Goal: Information Seeking & Learning: Find specific fact

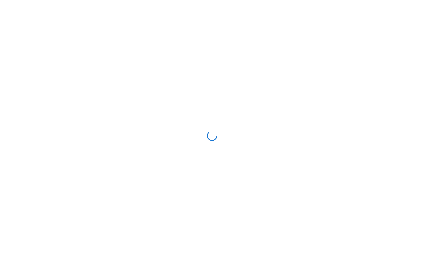
scroll to position [1, 0]
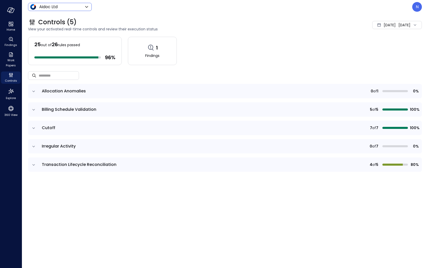
click at [56, 8] on body "Home Findings Work Papers Controls Explore 360 View Aidoc Ltd ****** ​ N Contro…" at bounding box center [214, 134] width 428 height 268
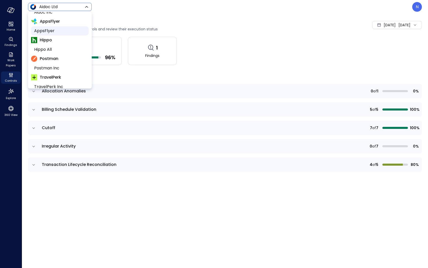
scroll to position [87, 0]
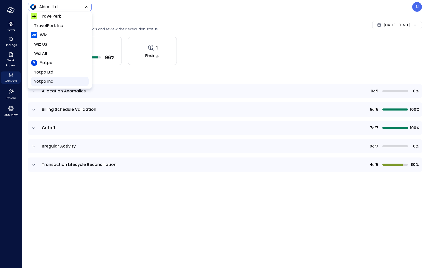
click at [63, 77] on li "Yotpo Inc" at bounding box center [60, 81] width 58 height 9
type input "******"
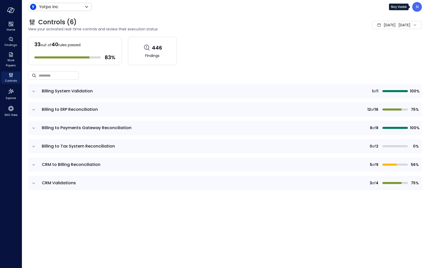
click at [381, 6] on p "N" at bounding box center [417, 7] width 3 height 6
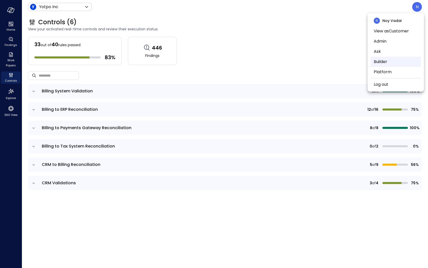
click at [381, 58] on li "Builder" at bounding box center [396, 62] width 50 height 10
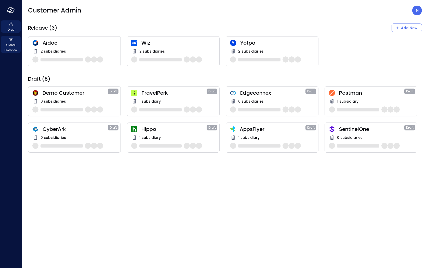
click at [11, 45] on span "Global Overview" at bounding box center [11, 47] width 16 height 10
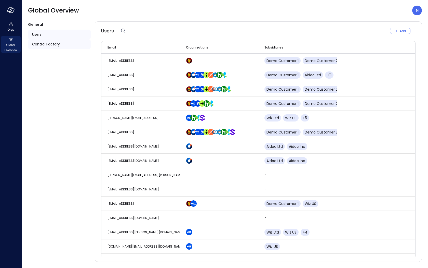
click at [67, 46] on div "Control Factory" at bounding box center [59, 44] width 63 height 10
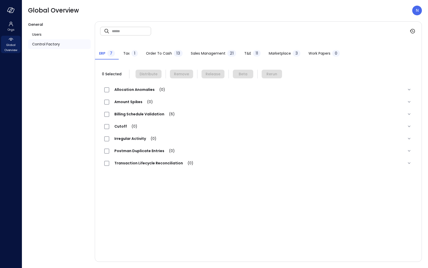
click at [333, 54] on div "0" at bounding box center [336, 53] width 8 height 7
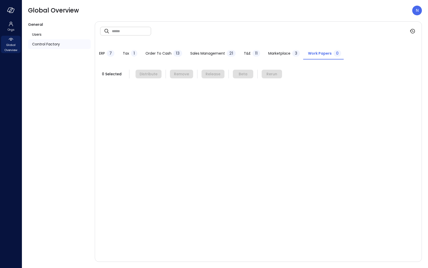
click at [149, 32] on input "text" at bounding box center [131, 31] width 39 height 14
type input "*"
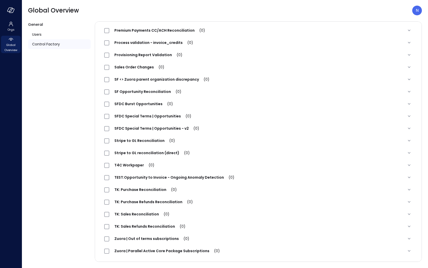
scroll to position [560, 0]
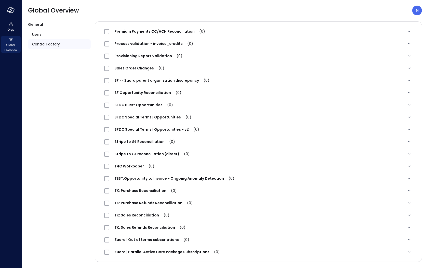
click at [162, 55] on span "Provisioning Report Validation (0)" at bounding box center [148, 55] width 78 height 5
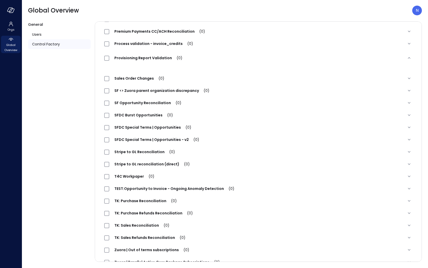
click at [134, 59] on span "Provisioning Report Validation (0)" at bounding box center [148, 57] width 78 height 5
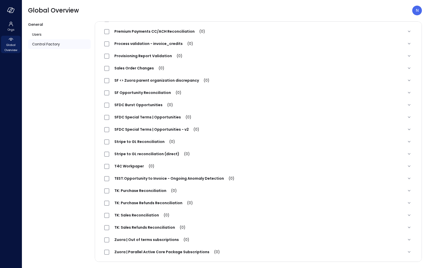
scroll to position [0, 0]
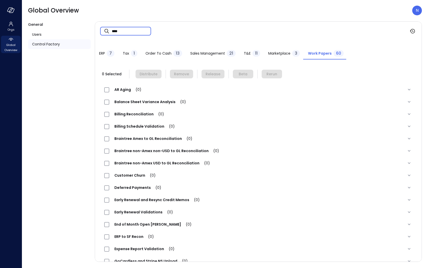
drag, startPoint x: 119, startPoint y: 30, endPoint x: 101, endPoint y: 29, distance: 18.1
click at [101, 29] on div "​ **** ​" at bounding box center [125, 31] width 51 height 9
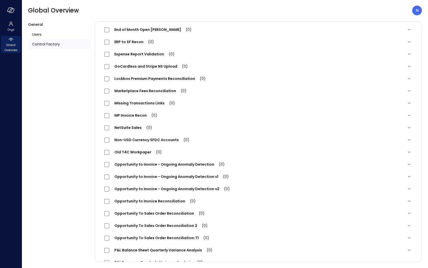
scroll to position [319, 0]
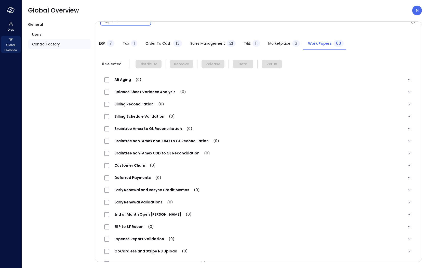
click at [139, 31] on div "ERP 7 Tax 1 Order to Cash 13 Sales Management 21 T&E 11 Marketplace 3 Work Pape…" at bounding box center [258, 40] width 327 height 19
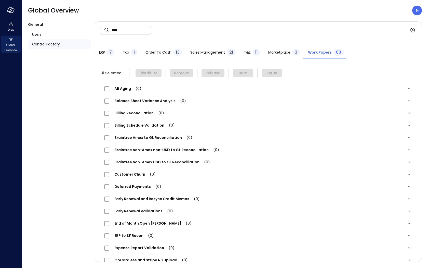
scroll to position [0, 0]
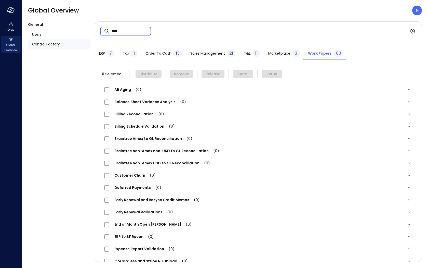
drag, startPoint x: 136, startPoint y: 35, endPoint x: 99, endPoint y: 32, distance: 36.9
click at [99, 32] on div "​ **** ​" at bounding box center [258, 31] width 327 height 19
type input "*"
type input "*****"
drag, startPoint x: 134, startPoint y: 32, endPoint x: 109, endPoint y: 34, distance: 24.5
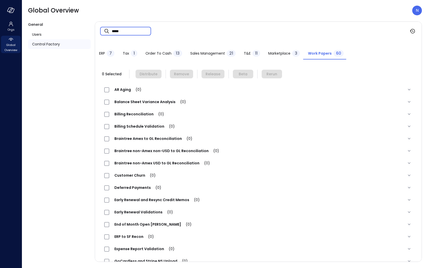
click at [109, 34] on div "​ ***** ​" at bounding box center [125, 31] width 51 height 9
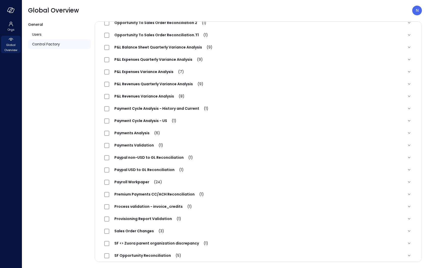
scroll to position [397, 0]
click at [145, 221] on div "Provisioning Report Validation (1)" at bounding box center [145, 218] width 82 height 6
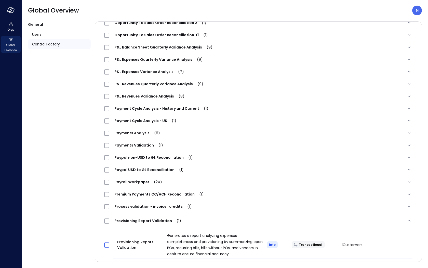
click at [109, 241] on span at bounding box center [106, 244] width 5 height 5
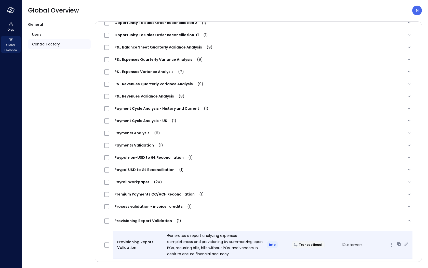
click at [342, 241] on span "1 Customers" at bounding box center [352, 244] width 21 height 5
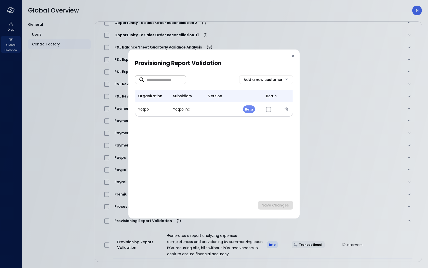
click at [291, 56] on icon at bounding box center [293, 56] width 5 height 5
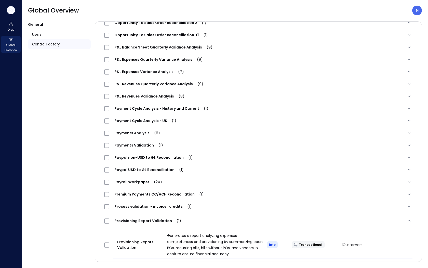
click at [14, 9] on icon "button" at bounding box center [11, 11] width 5 height 4
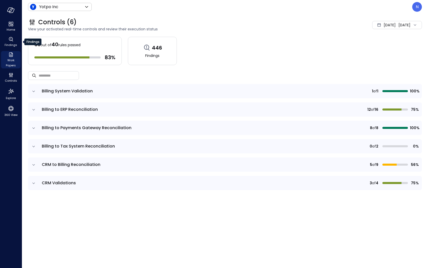
click at [10, 58] on span "Work Papers" at bounding box center [11, 63] width 16 height 10
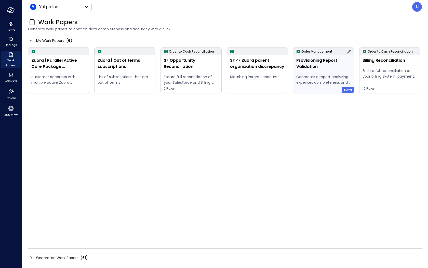
click at [333, 66] on div "Provisioning Report Validation" at bounding box center [324, 63] width 55 height 12
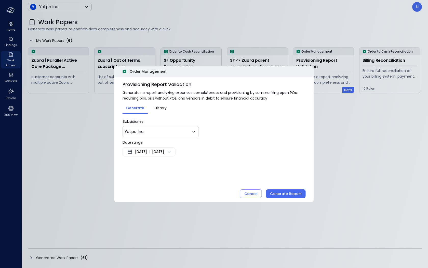
click at [146, 148] on div "Aug 17, 2025 | Aug 24, 2025" at bounding box center [149, 151] width 53 height 9
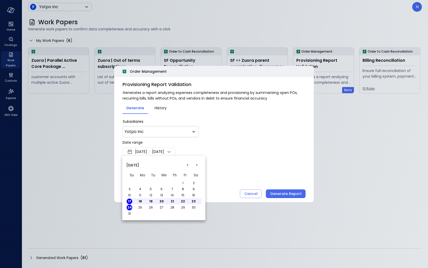
click at [188, 165] on button "<" at bounding box center [187, 164] width 9 height 9
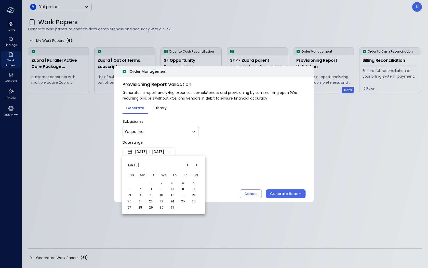
click at [188, 165] on button "<" at bounding box center [187, 164] width 9 height 9
click at [187, 166] on button "<" at bounding box center [187, 164] width 9 height 9
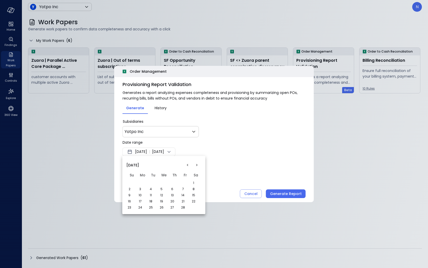
click at [187, 166] on button "<" at bounding box center [187, 164] width 9 height 9
click at [185, 164] on button "<" at bounding box center [187, 164] width 9 height 9
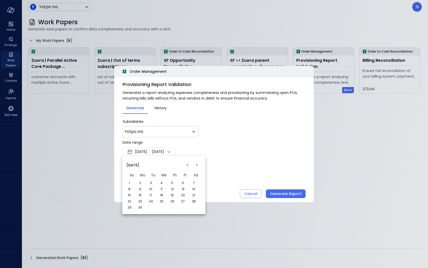
click at [185, 164] on button "<" at bounding box center [187, 164] width 9 height 9
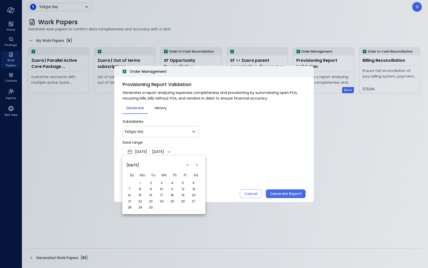
click at [185, 164] on button "<" at bounding box center [187, 164] width 9 height 9
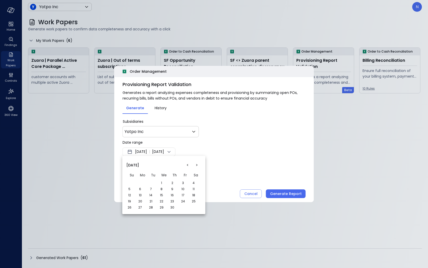
click at [198, 165] on button ">" at bounding box center [196, 164] width 9 height 9
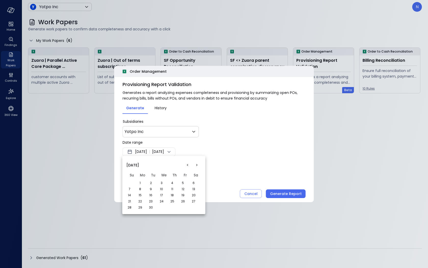
click at [198, 165] on button ">" at bounding box center [196, 164] width 9 height 9
click at [143, 181] on td "1" at bounding box center [142, 183] width 11 height 6
click at [141, 183] on button "1" at bounding box center [140, 183] width 6 height 6
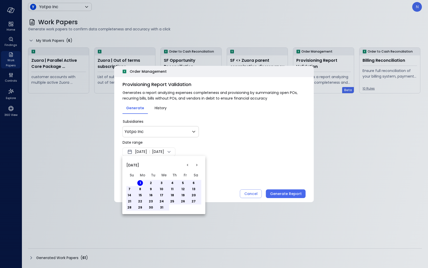
click at [236, 157] on div at bounding box center [214, 134] width 428 height 268
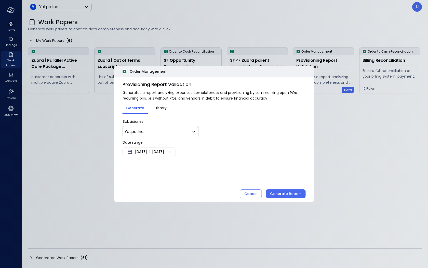
click at [286, 200] on div "Order Management Provisioning Report Validation Generates a report analyzing ex…" at bounding box center [214, 134] width 200 height 136
click at [288, 196] on div "Generate Report" at bounding box center [286, 193] width 32 height 6
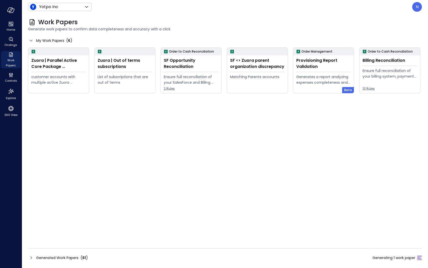
click at [29, 241] on icon at bounding box center [31, 257] width 6 height 6
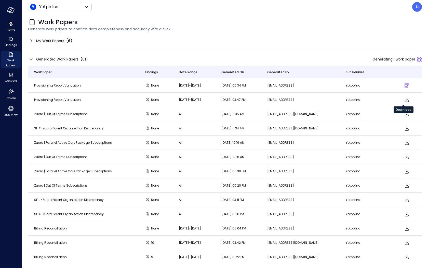
click at [381, 100] on icon "Download" at bounding box center [407, 100] width 6 height 6
click at [381, 8] on div "N" at bounding box center [418, 7] width 10 height 10
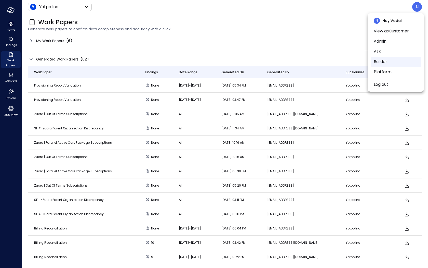
click at [381, 62] on li "Builder" at bounding box center [396, 62] width 50 height 10
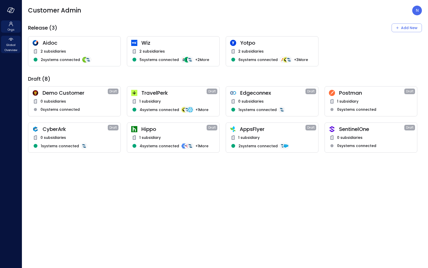
click at [11, 46] on span "Global Overview" at bounding box center [11, 47] width 16 height 10
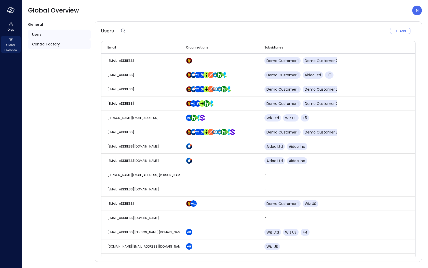
click at [63, 41] on div "Control Factory" at bounding box center [59, 44] width 63 height 10
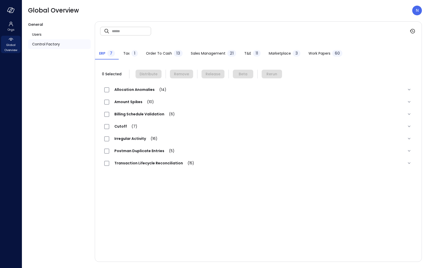
click at [324, 51] on span "Work Papers" at bounding box center [320, 53] width 22 height 6
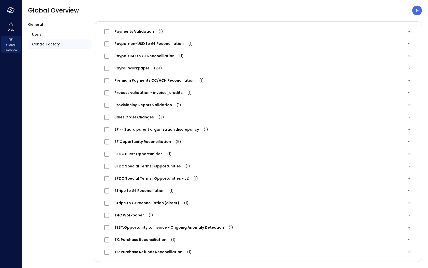
scroll to position [465, 0]
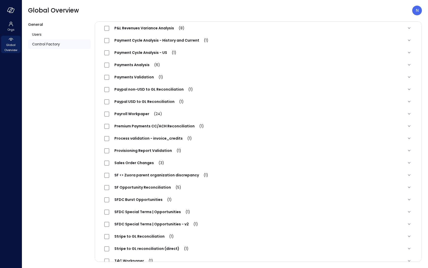
click at [149, 152] on span "Provisioning Report Validation (1)" at bounding box center [147, 150] width 77 height 5
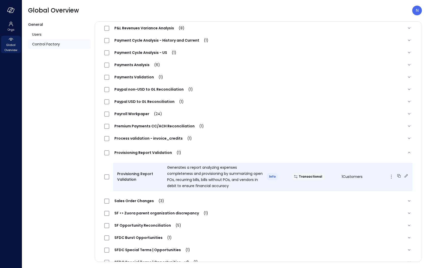
click at [355, 180] on div "Provisioning Report Validation Generates a report analyzing expenses completene…" at bounding box center [263, 177] width 300 height 28
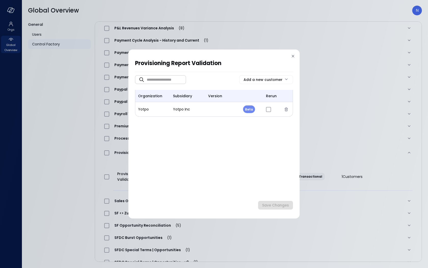
click at [282, 77] on body "Orgs Global Overview Global Overview N General Users Control Factory ​ ​ ERP 7 …" at bounding box center [214, 134] width 428 height 268
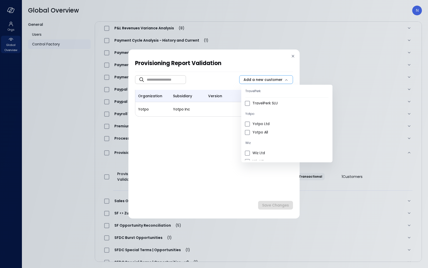
scroll to position [171, 0]
click at [274, 126] on li "Yotpo Ltd" at bounding box center [286, 123] width 91 height 8
type input "**"
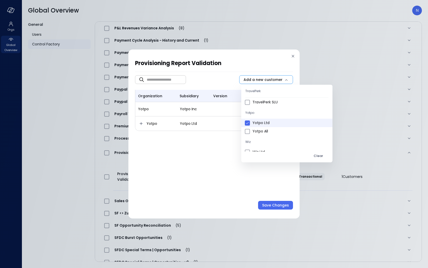
click at [272, 200] on div at bounding box center [214, 134] width 428 height 268
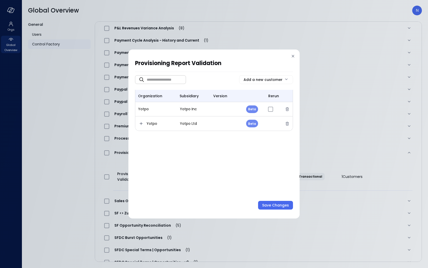
click at [271, 203] on div "Save Changes" at bounding box center [275, 205] width 27 height 6
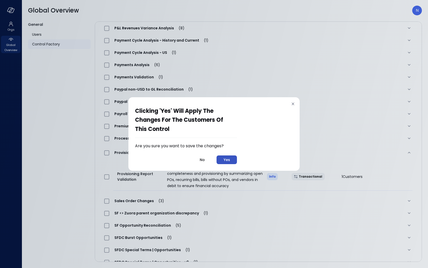
click at [232, 160] on button "Yes" at bounding box center [227, 159] width 20 height 9
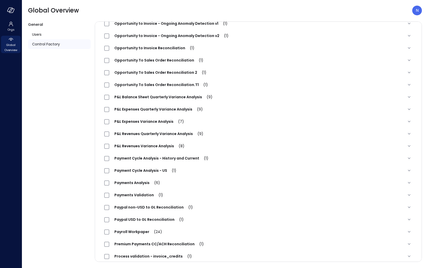
scroll to position [471, 0]
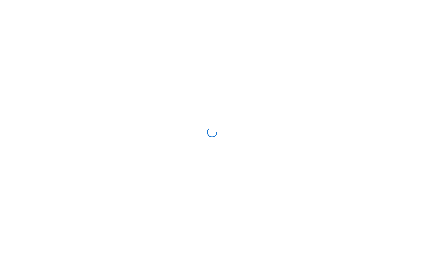
scroll to position [4, 0]
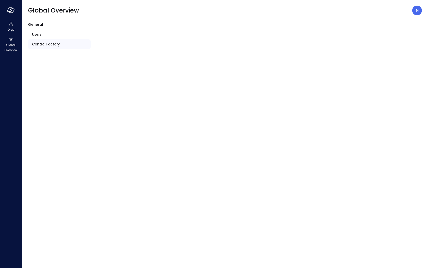
click at [57, 45] on span "Control Factory" at bounding box center [46, 44] width 28 height 6
click at [60, 44] on div "Control Factory" at bounding box center [59, 44] width 63 height 10
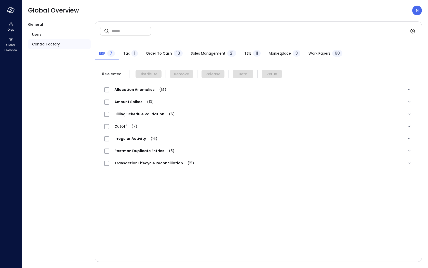
click at [322, 52] on span "Work Papers" at bounding box center [320, 53] width 22 height 6
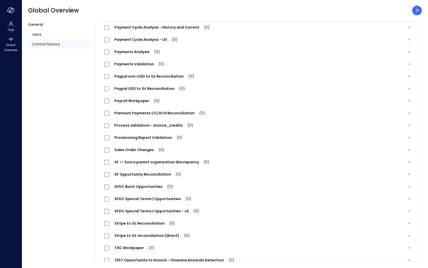
scroll to position [476, 0]
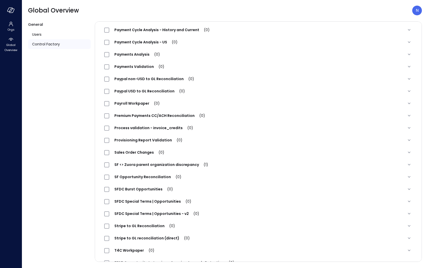
click at [137, 125] on div "Process validation - invoice_credits (0)" at bounding box center [151, 128] width 94 height 6
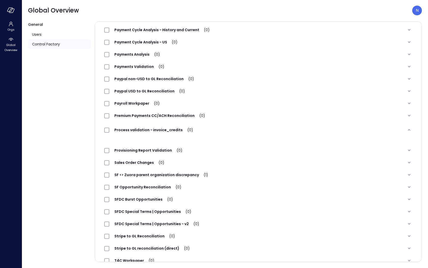
click at [135, 129] on span "Process validation - invoice_credits (0)" at bounding box center [153, 129] width 89 height 5
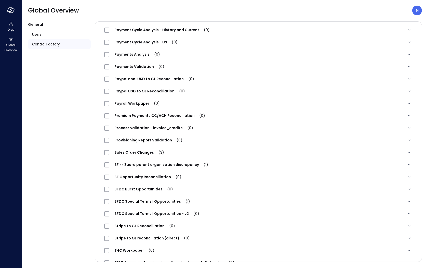
click at [131, 139] on span "Provisioning Report Validation (0)" at bounding box center [148, 139] width 78 height 5
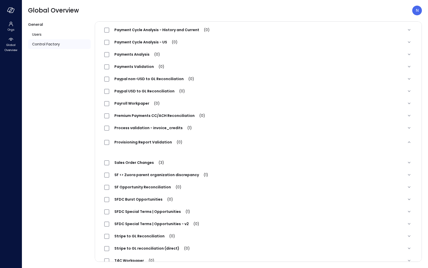
click at [131, 139] on div "Provisioning Report Validation (0)" at bounding box center [145, 142] width 83 height 6
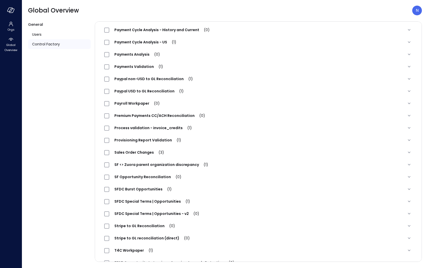
click at [130, 142] on span "Provisioning Report Validation (1)" at bounding box center [147, 139] width 77 height 5
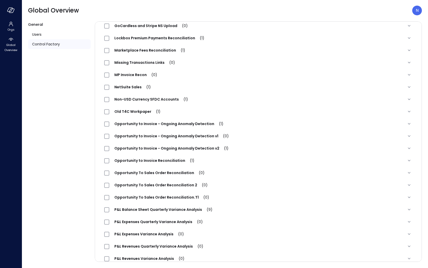
scroll to position [0, 0]
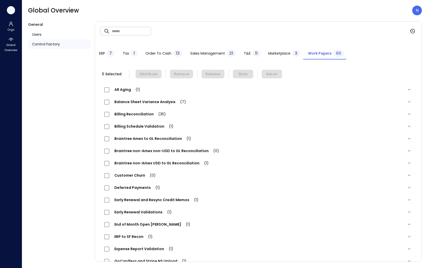
click at [9, 12] on icon "button" at bounding box center [11, 10] width 8 height 6
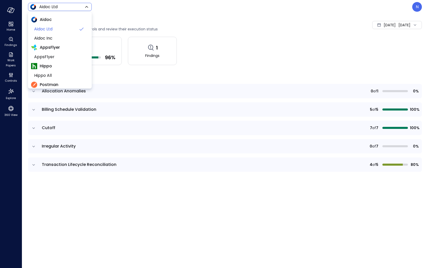
click at [42, 8] on body "Home Findings Work Papers Controls Explore 360 View Aidoc Ltd ****** ​ N Contro…" at bounding box center [214, 134] width 428 height 268
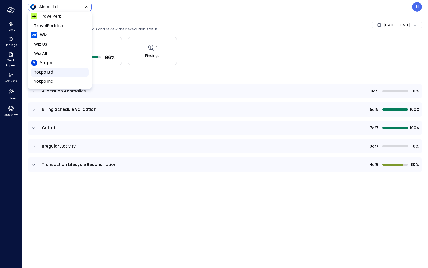
click at [55, 73] on span "Yotpo Ltd" at bounding box center [59, 72] width 50 height 6
type input "******"
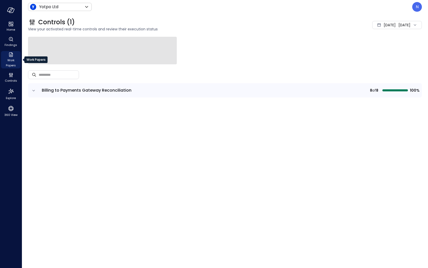
click at [14, 61] on span "Work Papers" at bounding box center [11, 63] width 16 height 10
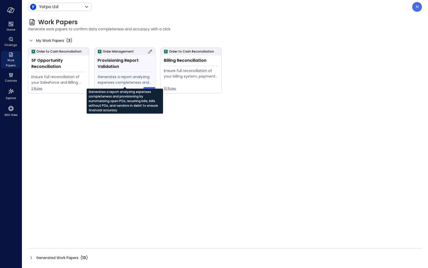
click at [129, 79] on div "Generates a report analyzing expenses completeness and provisioning by summariz…" at bounding box center [125, 79] width 55 height 11
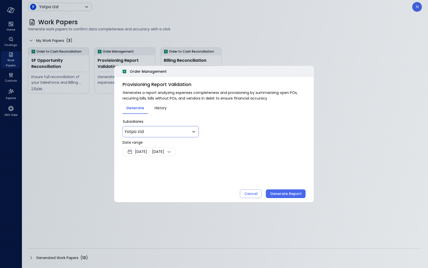
click at [165, 126] on div "Yotpo Ltd ** ​" at bounding box center [161, 131] width 76 height 11
click at [163, 134] on body "Home Findings Work Papers Controls Explore 360 View Yotpo Ltd ****** ​ N Work P…" at bounding box center [214, 134] width 428 height 268
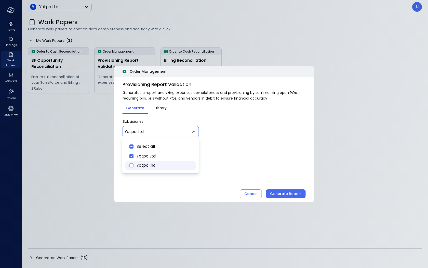
click at [160, 167] on span "Yotpo Inc" at bounding box center [164, 165] width 55 height 6
type input "*****"
click at [270, 152] on div at bounding box center [214, 134] width 428 height 268
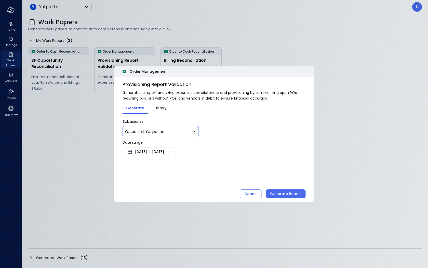
click at [137, 153] on span "[DATE]" at bounding box center [141, 152] width 12 height 6
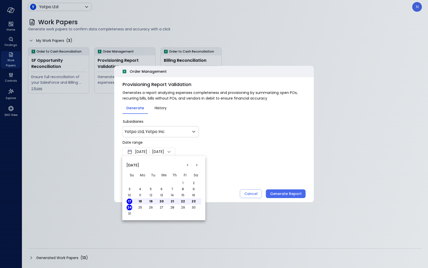
click at [187, 167] on button "<" at bounding box center [187, 164] width 9 height 9
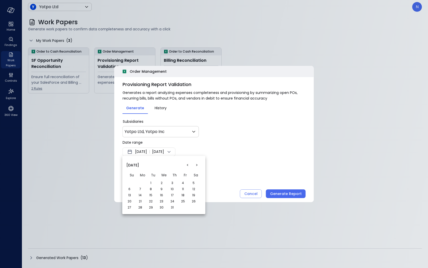
click at [187, 167] on button "<" at bounding box center [187, 164] width 9 height 9
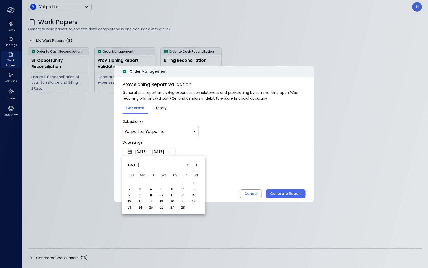
click at [187, 167] on button "<" at bounding box center [187, 164] width 9 height 9
click at [161, 182] on button "1" at bounding box center [162, 183] width 6 height 6
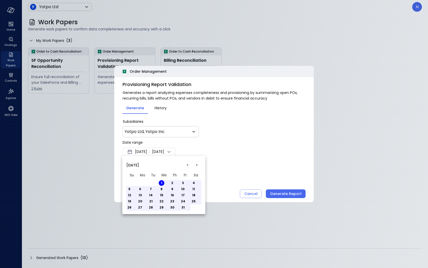
click at [217, 146] on div at bounding box center [214, 134] width 428 height 268
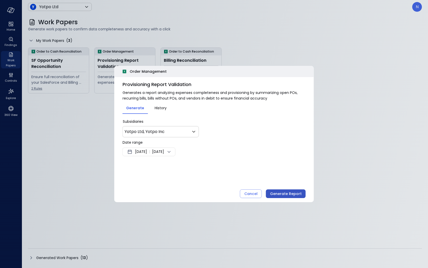
click at [293, 196] on div "Generate Report" at bounding box center [286, 193] width 32 height 6
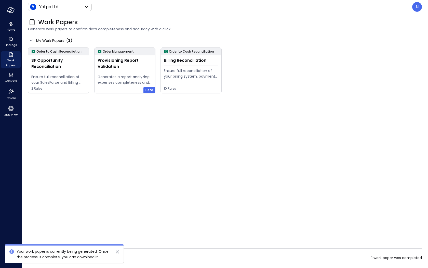
click at [159, 258] on div "Generated Work Papers ( 14 ) 1 work paper was completed" at bounding box center [225, 257] width 394 height 8
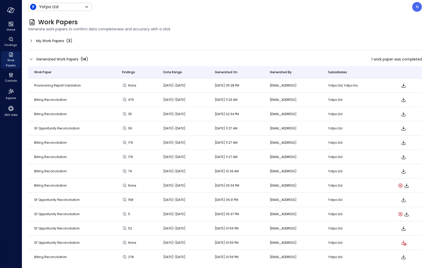
click at [402, 85] on icon "Download" at bounding box center [404, 85] width 4 height 4
click at [30, 59] on icon at bounding box center [31, 59] width 6 height 6
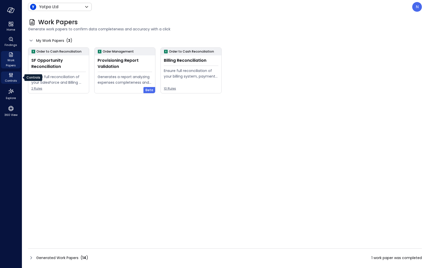
click at [10, 82] on span "Controls" at bounding box center [11, 80] width 12 height 5
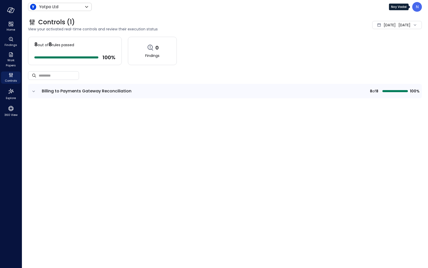
click at [417, 10] on div "N" at bounding box center [418, 7] width 10 height 10
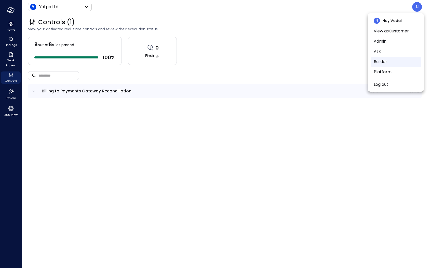
click at [399, 62] on li "Builder" at bounding box center [396, 62] width 50 height 10
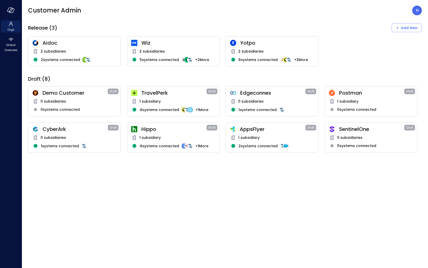
click at [156, 55] on div "2 subsidiaries 5 systems connected + 2 More" at bounding box center [173, 58] width 84 height 21
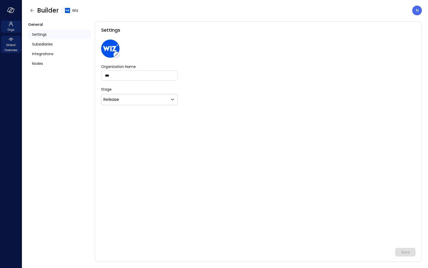
click at [13, 43] on span "Global Overview" at bounding box center [11, 47] width 16 height 10
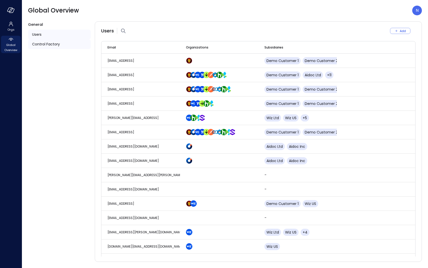
click at [87, 49] on div "Control Factory" at bounding box center [59, 44] width 63 height 10
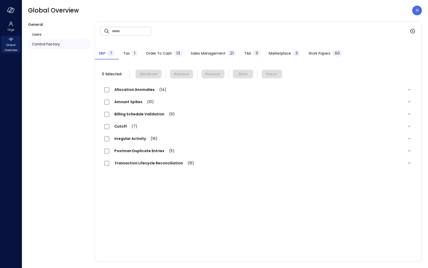
click at [325, 55] on span "Work Papers" at bounding box center [320, 53] width 22 height 6
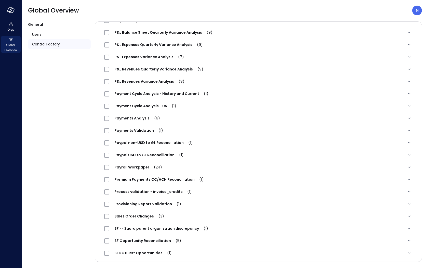
scroll to position [488, 0]
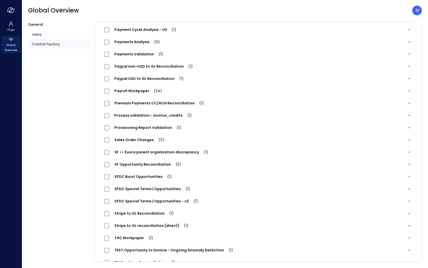
click at [142, 128] on span "Provisioning Report Validation (1)" at bounding box center [147, 127] width 77 height 5
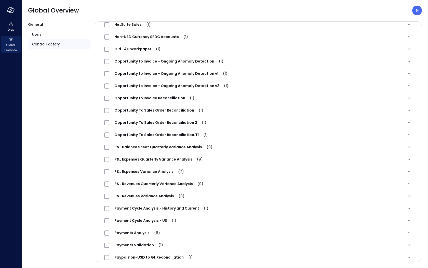
scroll to position [0, 0]
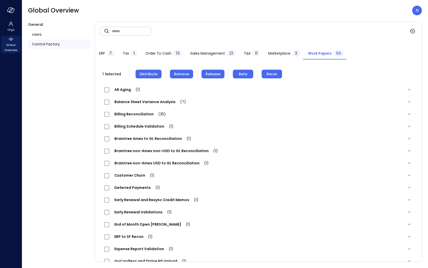
click at [206, 74] on span "Release" at bounding box center [213, 74] width 15 height 6
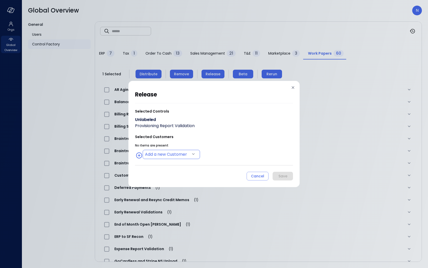
click at [170, 153] on body "Orgs Global Overview Global Overview N General Users Control Factory ​ ​ ERP 7 …" at bounding box center [214, 134] width 428 height 268
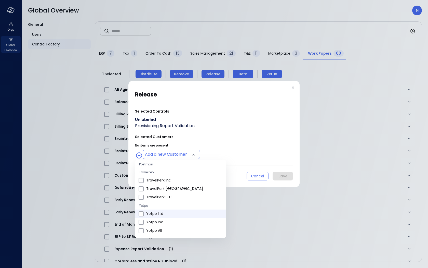
scroll to position [126, 0]
click at [163, 217] on span "Yotpo Inc" at bounding box center [184, 218] width 76 height 5
type input "**********"
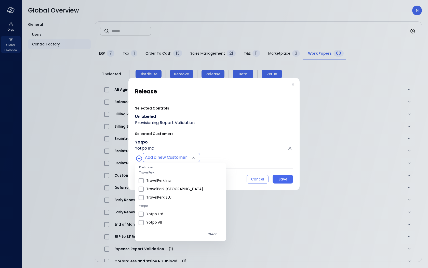
click at [280, 177] on div at bounding box center [214, 134] width 428 height 268
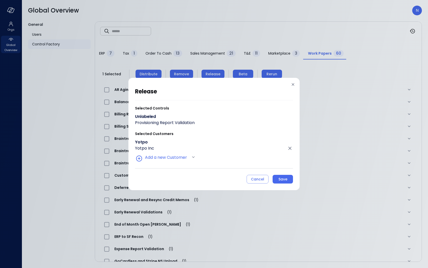
click at [280, 179] on div "Save" at bounding box center [283, 179] width 9 height 6
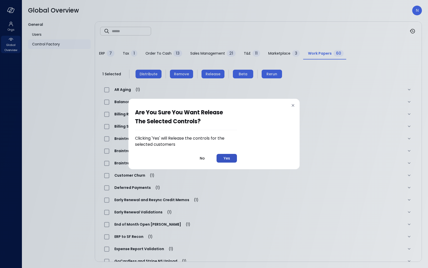
click at [226, 159] on div "Yes" at bounding box center [227, 158] width 6 height 6
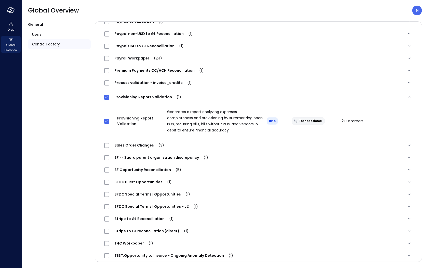
scroll to position [514, 0]
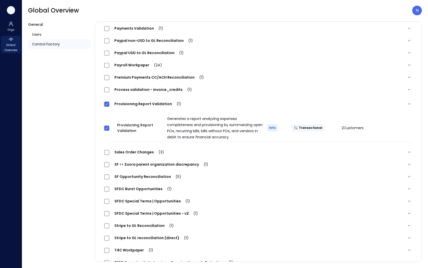
click at [11, 12] on icon "button" at bounding box center [11, 10] width 8 height 6
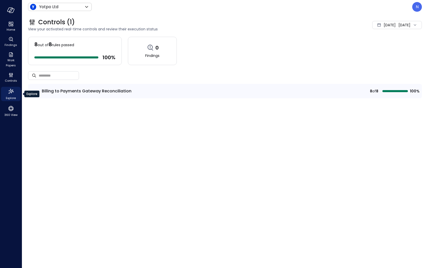
click at [9, 100] on span "Explore" at bounding box center [11, 97] width 10 height 5
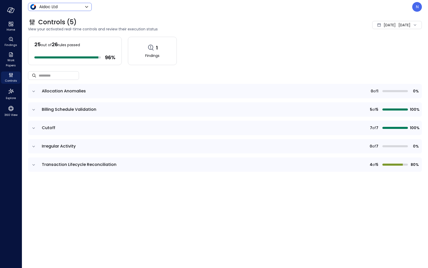
click at [70, 10] on div "Aidoc Ltd ****** ​" at bounding box center [60, 7] width 64 height 8
click at [72, 6] on body "Home Findings Work Papers Controls Explore 360 View Aidoc Ltd ****** ​ N Contro…" at bounding box center [214, 134] width 428 height 268
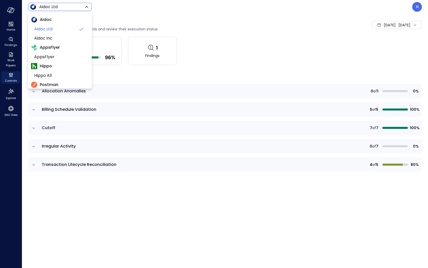
scroll to position [87, 0]
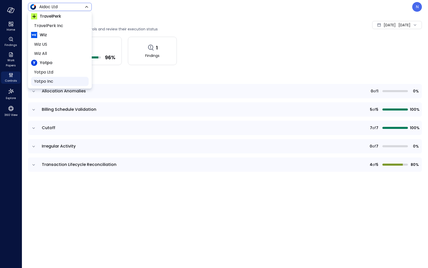
click at [63, 79] on span "Yotpo Inc" at bounding box center [59, 81] width 50 height 6
type input "******"
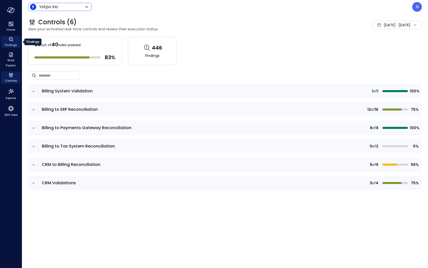
click at [14, 47] on span "Findings" at bounding box center [11, 44] width 12 height 5
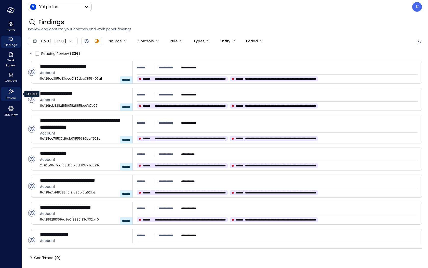
click at [12, 92] on icon "Explore" at bounding box center [11, 91] width 8 height 8
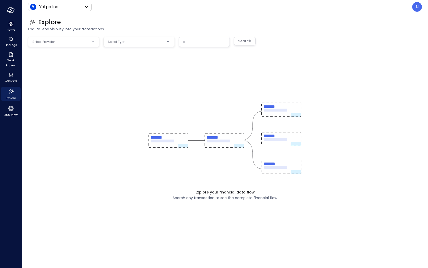
click at [59, 47] on div "Explore your financial data flow Search any transaction to see the complete fin…" at bounding box center [225, 144] width 394 height 214
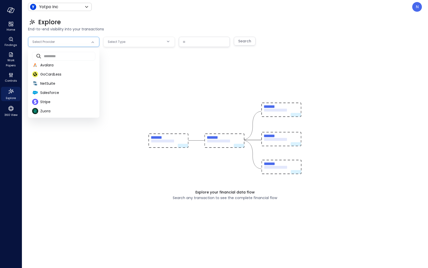
click at [60, 41] on body "Home Findings Work Papers Controls Explore 360 View Yotpo Inc ****** ​ N Explor…" at bounding box center [214, 134] width 428 height 268
click at [63, 82] on span "NetSuite" at bounding box center [67, 83] width 55 height 5
type input "********"
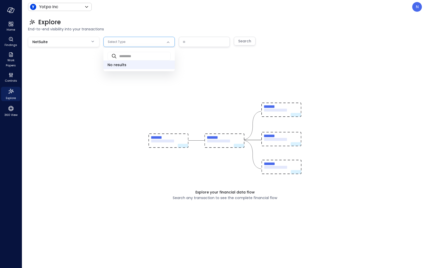
click at [110, 43] on body "Home Findings Work Papers Controls Explore 360 View Yotpo Inc ****** ​ N Explor…" at bounding box center [214, 134] width 428 height 268
click at [129, 52] on input "text" at bounding box center [145, 56] width 52 height 14
drag, startPoint x: 135, startPoint y: 98, endPoint x: 134, endPoint y: 87, distance: 11.8
click at [135, 99] on div at bounding box center [214, 134] width 428 height 268
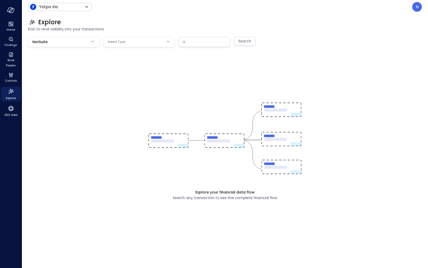
click at [143, 43] on body "Home Findings Work Papers Controls Explore 360 View Yotpo Inc ****** ​ N Explor…" at bounding box center [214, 134] width 428 height 268
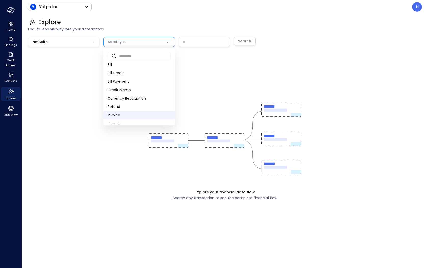
scroll to position [55, 0]
click at [139, 117] on span "Purchase Order" at bounding box center [139, 119] width 63 height 5
type input "**"
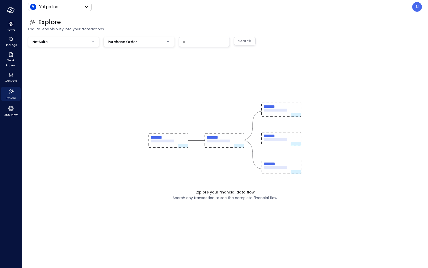
click at [185, 39] on input "text" at bounding box center [204, 41] width 50 height 9
paste input "**********"
type input "**********"
click at [251, 44] on button "Search" at bounding box center [245, 41] width 22 height 9
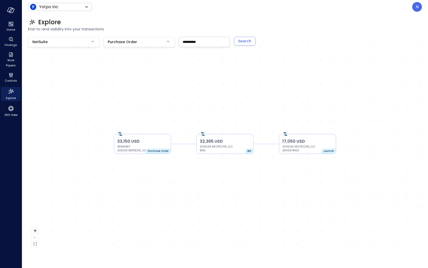
click at [184, 48] on div "33,150 USD 4066987 203026 EKOTECHS, LLC Purchase Order 32,365 USD 203026 EKOTEC…" at bounding box center [225, 144] width 394 height 214
click at [187, 44] on input "**********" at bounding box center [204, 41] width 50 height 9
click at [241, 42] on div "Search" at bounding box center [244, 41] width 13 height 6
